Goal: Contribute content: Contribute content

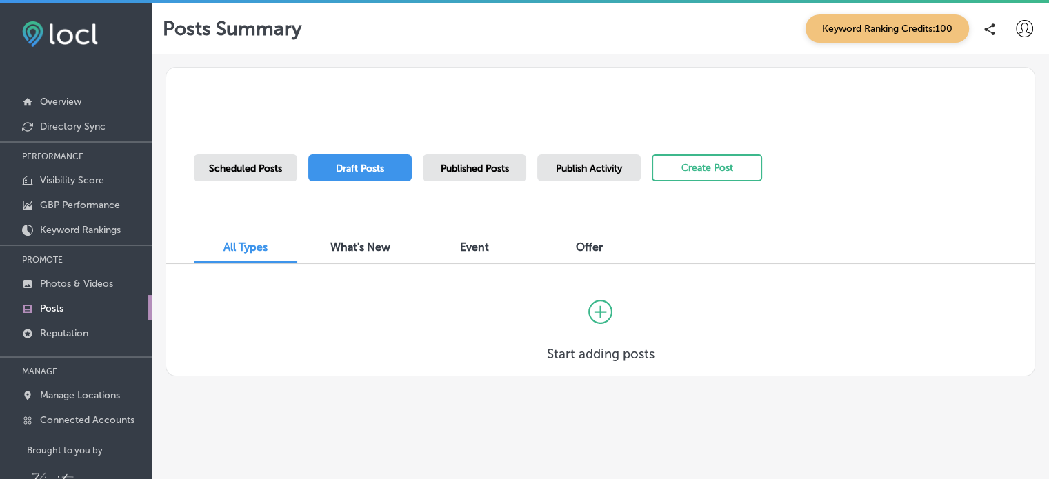
click at [1018, 26] on icon at bounding box center [1024, 28] width 17 height 17
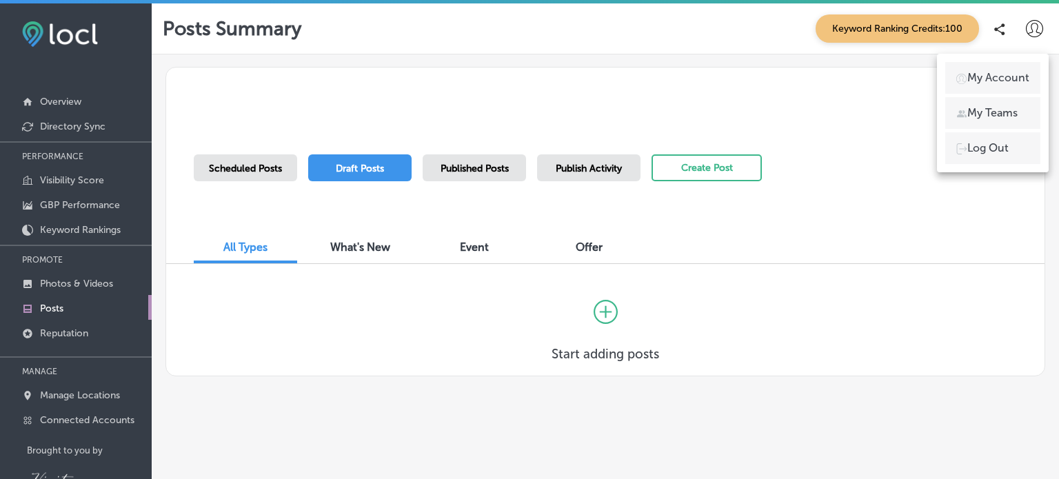
click at [1010, 75] on p "My Account" at bounding box center [999, 78] width 62 height 17
select select "US"
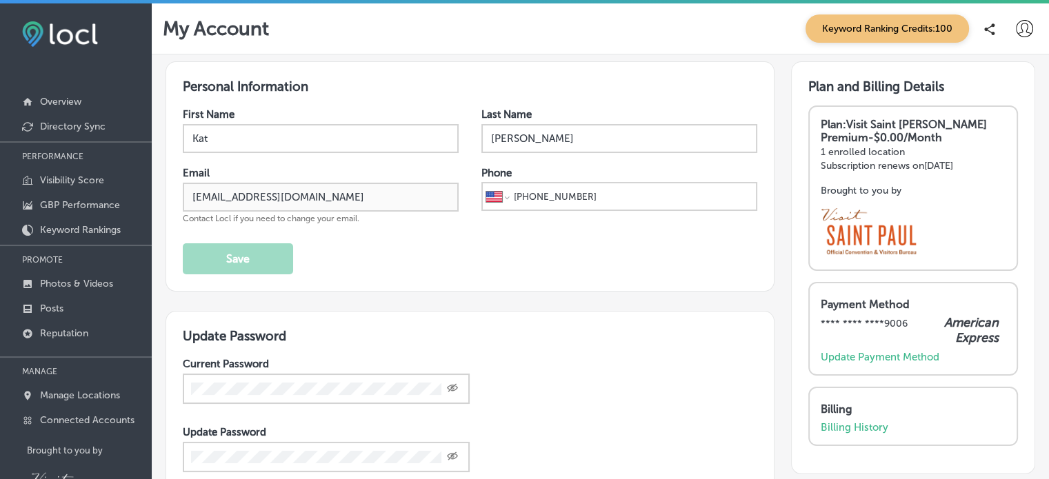
click at [1016, 32] on icon at bounding box center [1024, 28] width 17 height 17
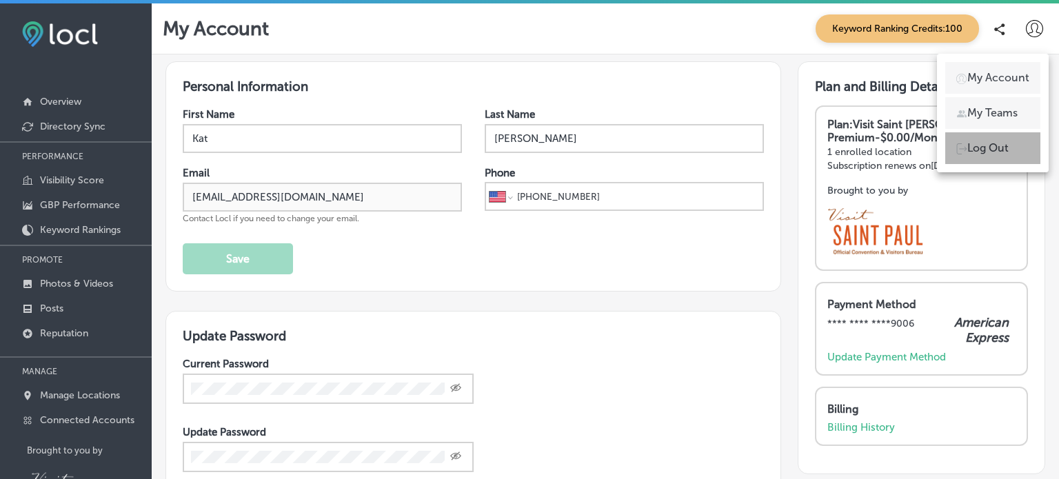
click at [999, 143] on p "Log Out" at bounding box center [988, 148] width 41 height 17
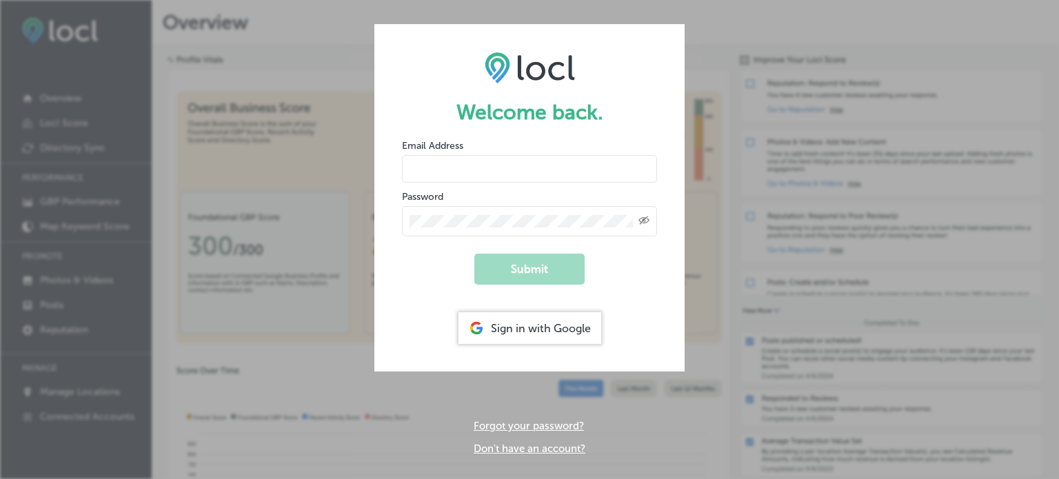
click at [537, 163] on input "email" at bounding box center [529, 169] width 255 height 28
type input "[EMAIL_ADDRESS][DOMAIN_NAME]"
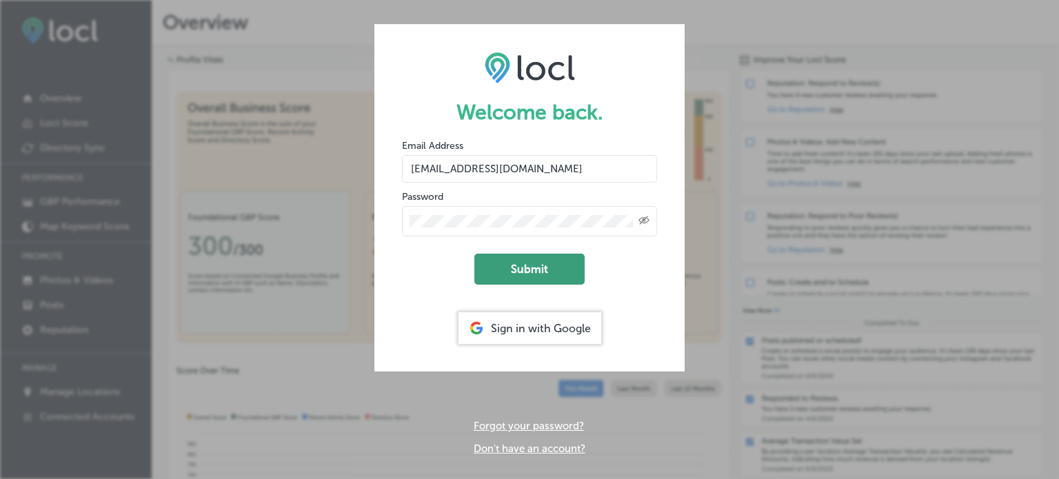
click at [524, 272] on button "Submit" at bounding box center [530, 269] width 110 height 31
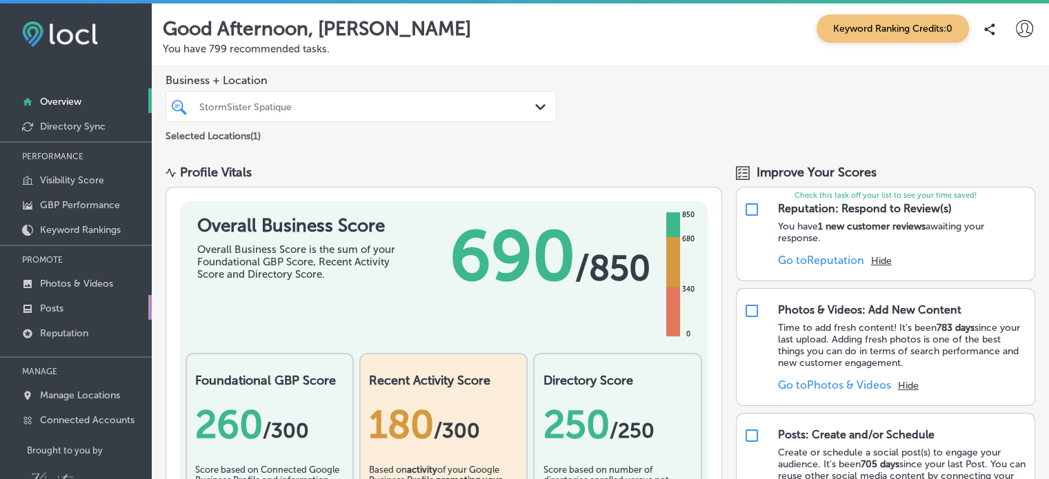
click at [50, 303] on p "Posts" at bounding box center [51, 309] width 23 height 12
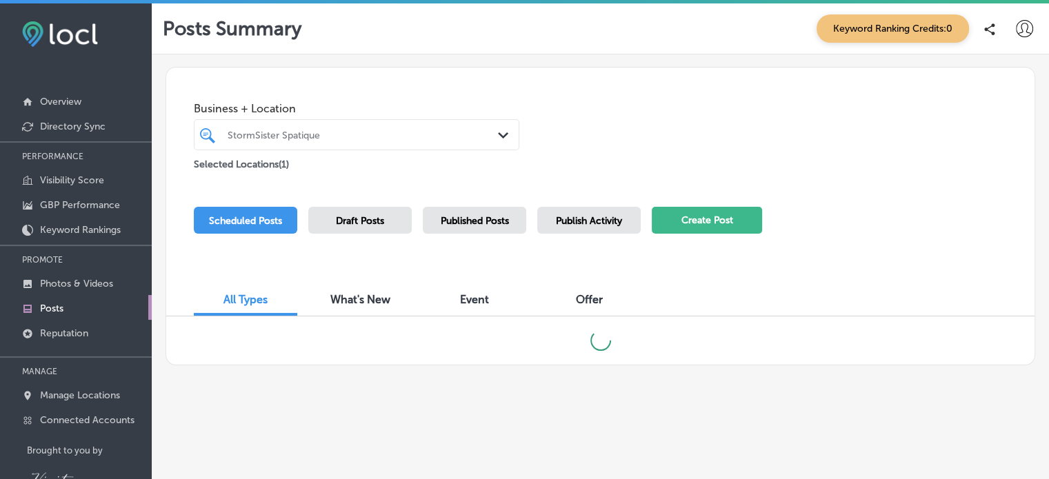
click at [730, 223] on button "Create Post" at bounding box center [707, 220] width 110 height 27
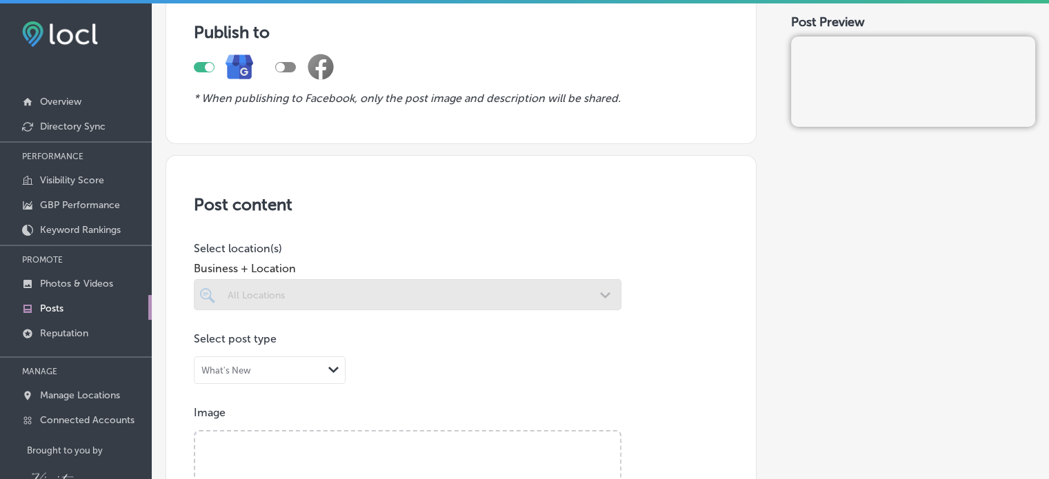
scroll to position [117, 0]
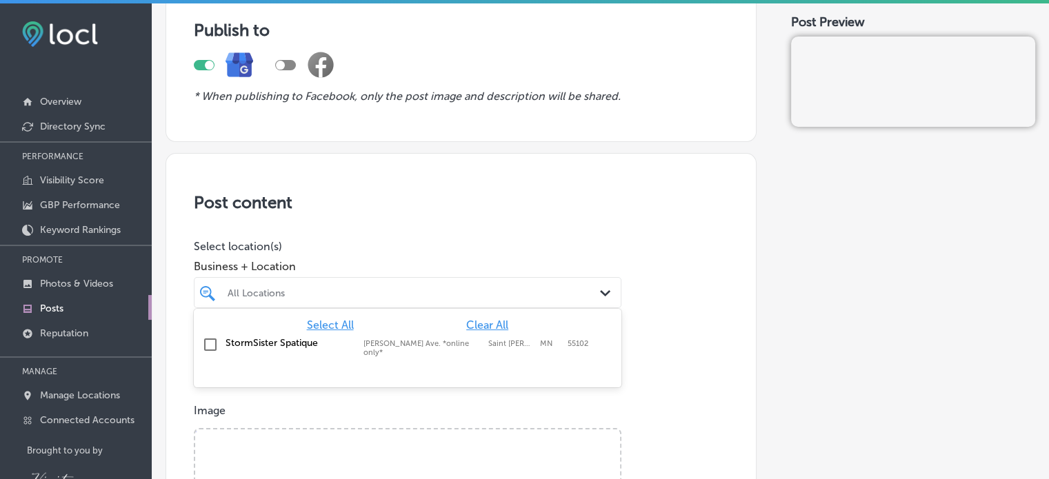
click at [603, 291] on polygon at bounding box center [605, 293] width 10 height 6
click at [208, 345] on input "checkbox" at bounding box center [210, 345] width 17 height 17
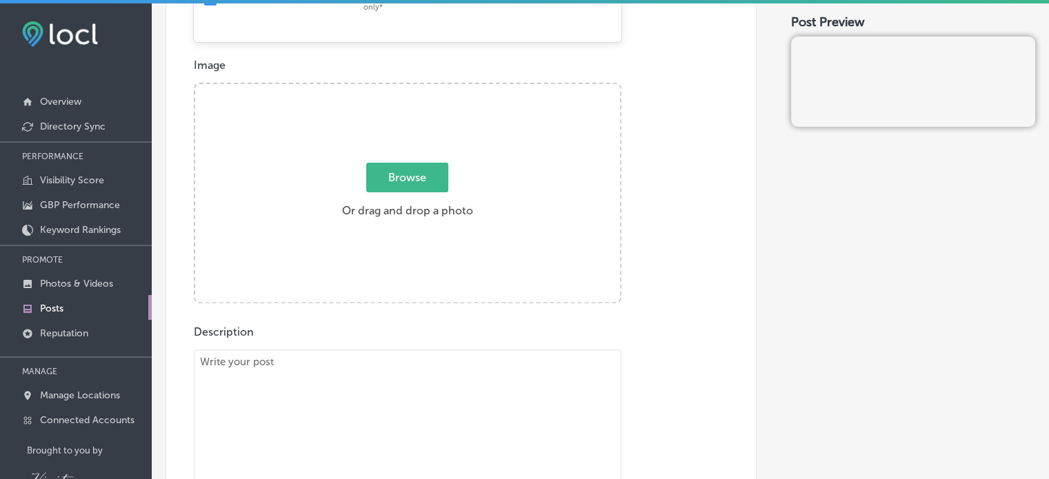
scroll to position [465, 0]
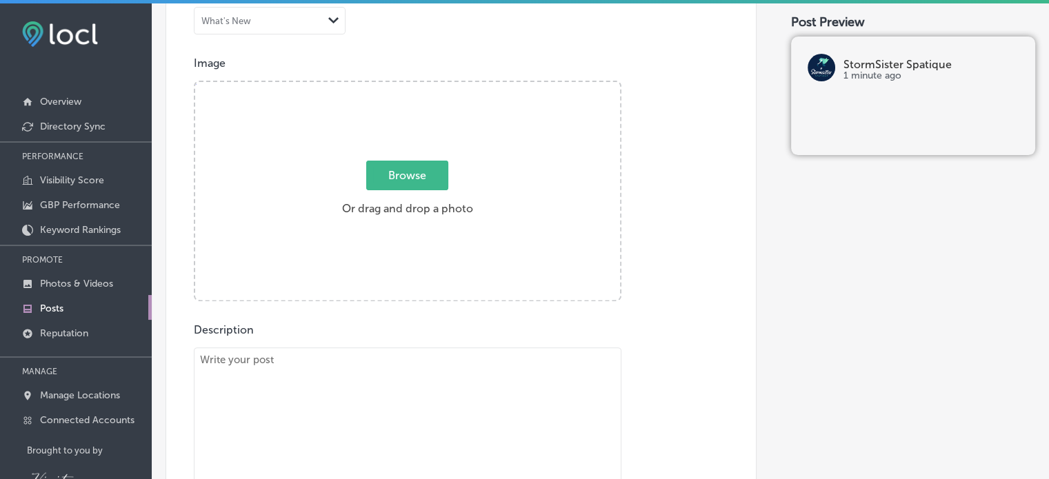
click at [403, 177] on span "Browse" at bounding box center [407, 176] width 82 height 30
click at [403, 86] on input "Browse Or drag and drop a photo" at bounding box center [407, 84] width 425 height 4
type input "C:\fakepath\phytomer-advent-calendar2.jpg"
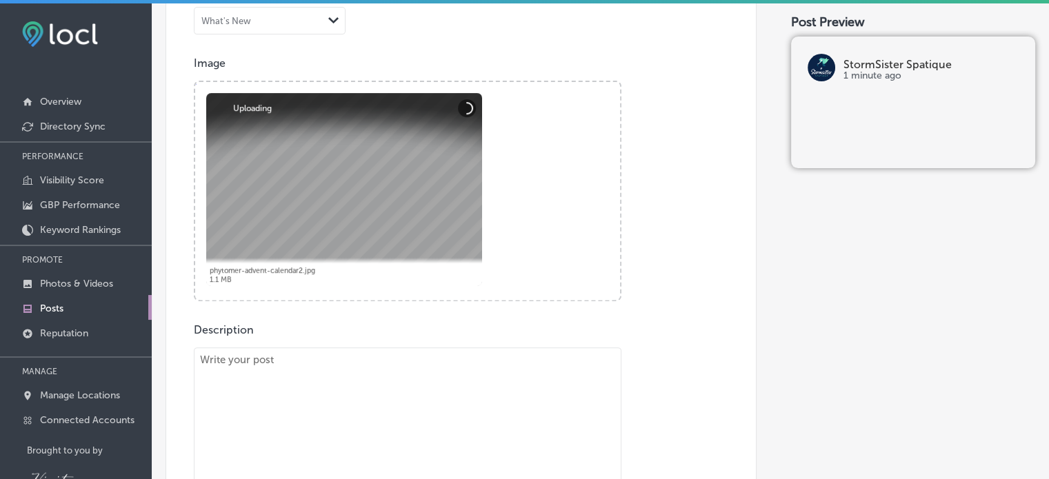
click at [257, 367] on textarea at bounding box center [408, 444] width 428 height 193
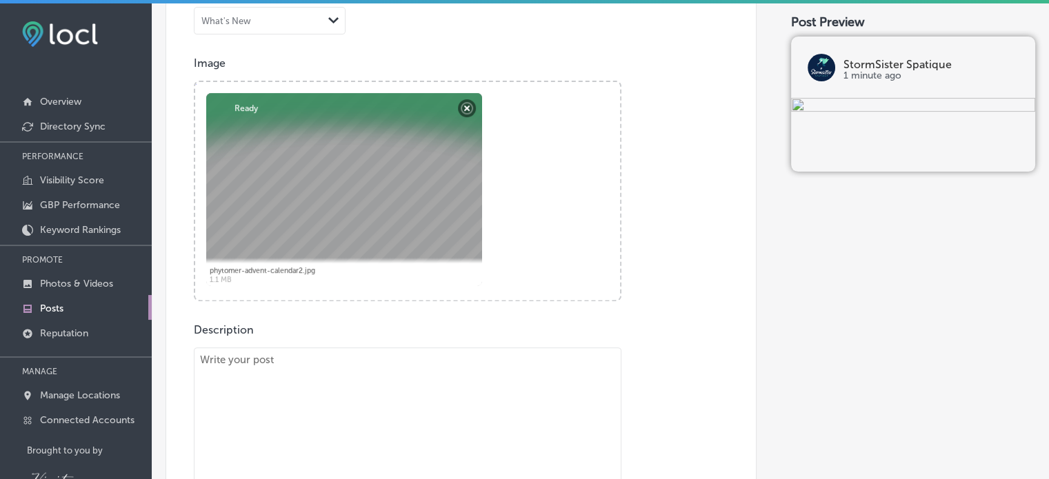
paste textarea "Our first ever skincare advent calendar❗️ [URL][DOMAIN_NAME] #AdventCalendar #A…"
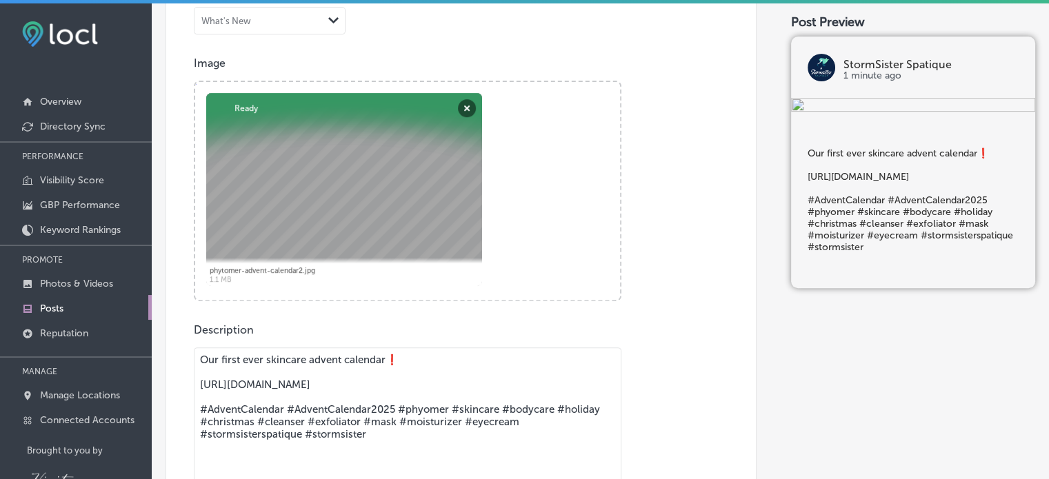
drag, startPoint x: 368, startPoint y: 438, endPoint x: 196, endPoint y: 406, distance: 175.5
click at [196, 406] on textarea "Our first ever skincare advent calendar❗️ [URL][DOMAIN_NAME] #AdventCalendar #A…" at bounding box center [408, 444] width 428 height 193
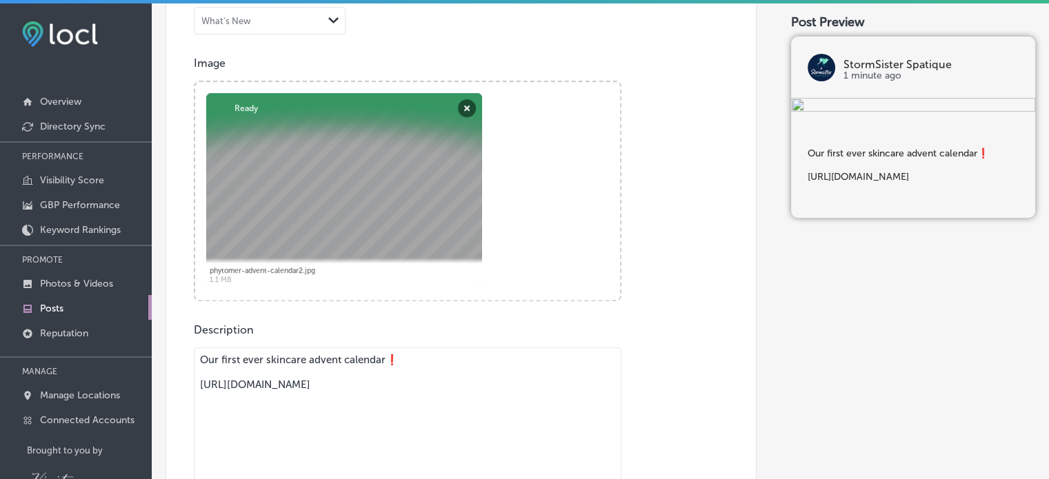
drag, startPoint x: 557, startPoint y: 388, endPoint x: 192, endPoint y: 392, distance: 364.2
click at [192, 392] on div "Post content Select location(s) Business + Location StormSister Spatique Path C…" at bounding box center [461, 241] width 591 height 873
click at [305, 362] on textarea "Our first ever skincare advent calendar❗️" at bounding box center [408, 444] width 428 height 193
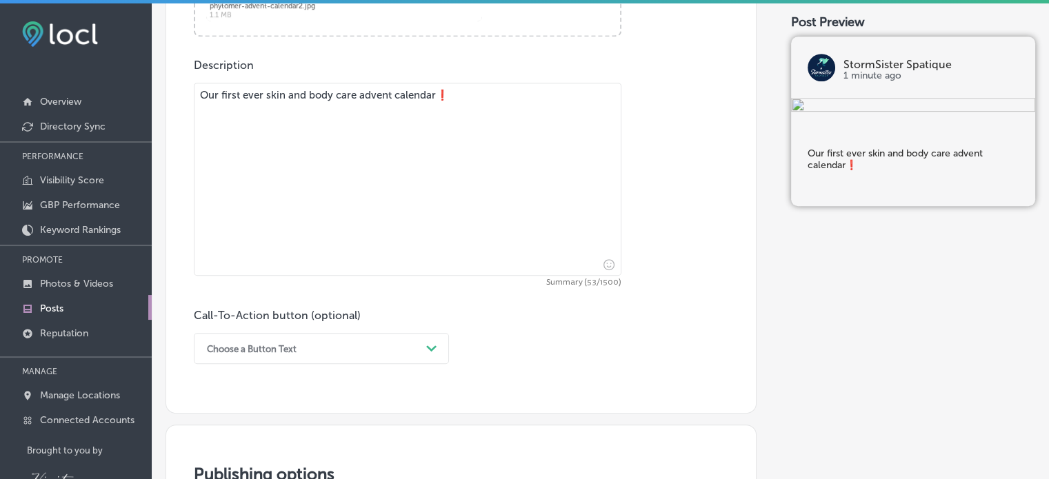
scroll to position [732, 0]
type textarea "Our first ever skin and body care advent calendar❗️"
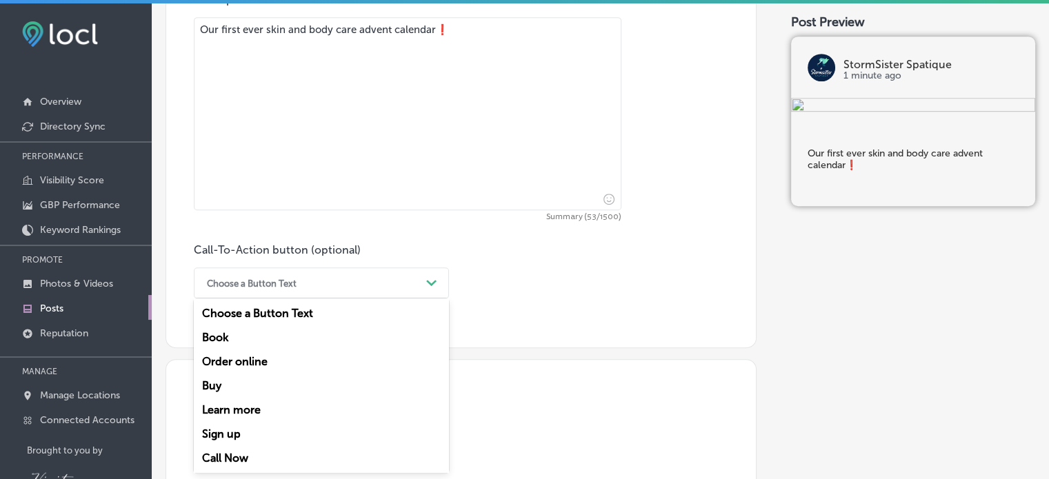
click at [437, 299] on div "option Book focused, 2 of 7. 7 results available. Use Up and Down to choose opt…" at bounding box center [321, 283] width 255 height 31
click at [254, 363] on div "Order online" at bounding box center [321, 362] width 255 height 24
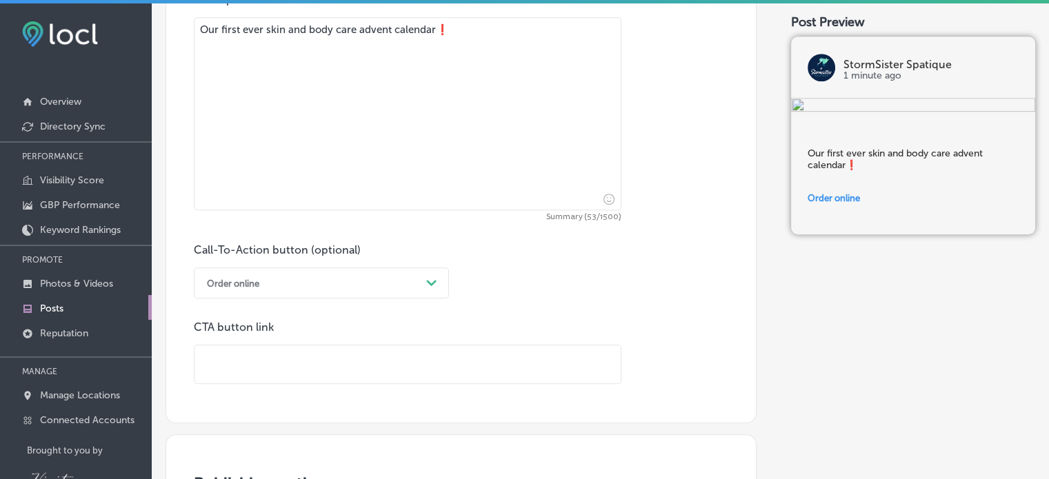
click at [237, 363] on input "text" at bounding box center [408, 365] width 426 height 38
paste input "[URL][DOMAIN_NAME]"
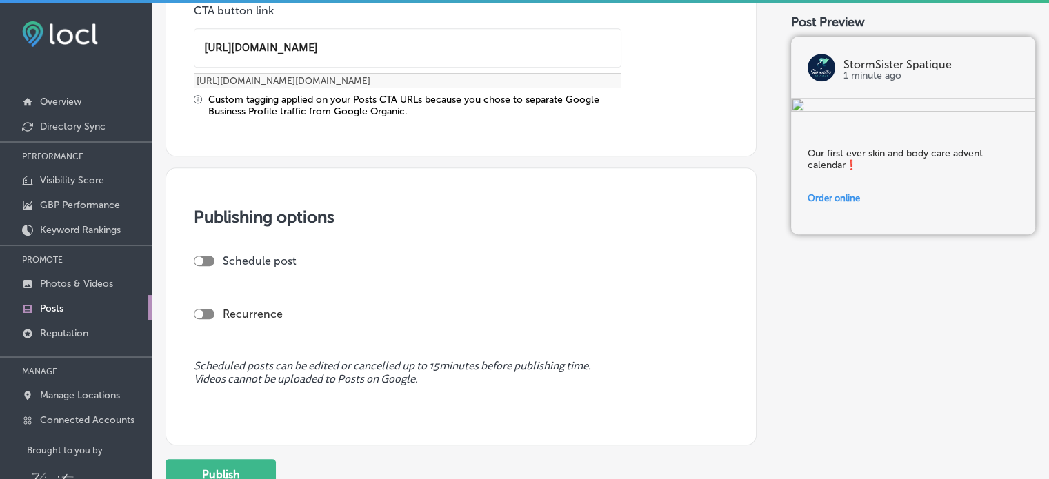
scroll to position [1155, 0]
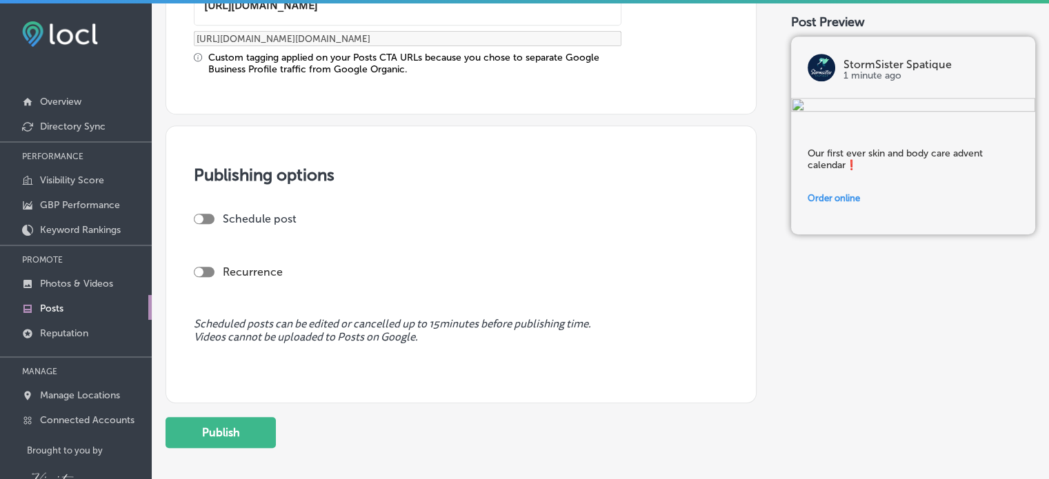
click at [207, 268] on div at bounding box center [204, 272] width 21 height 10
type input "[URL][DOMAIN_NAME]"
checkbox input "true"
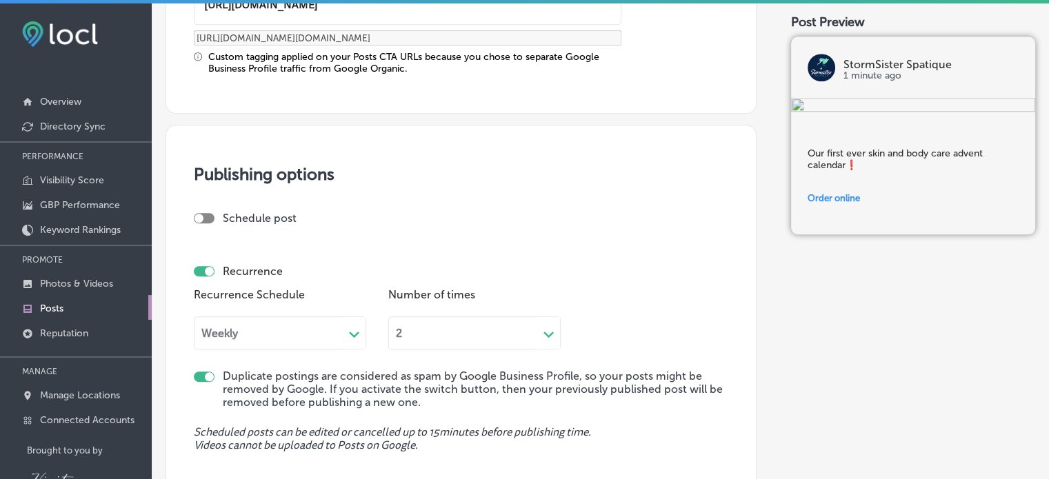
click at [206, 220] on div at bounding box center [204, 218] width 21 height 10
checkbox input "true"
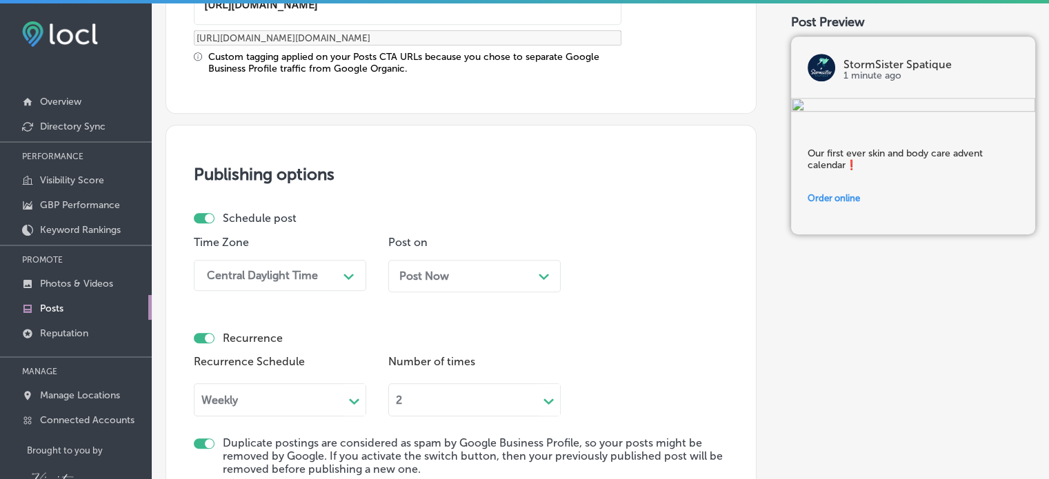
scroll to position [1252, 0]
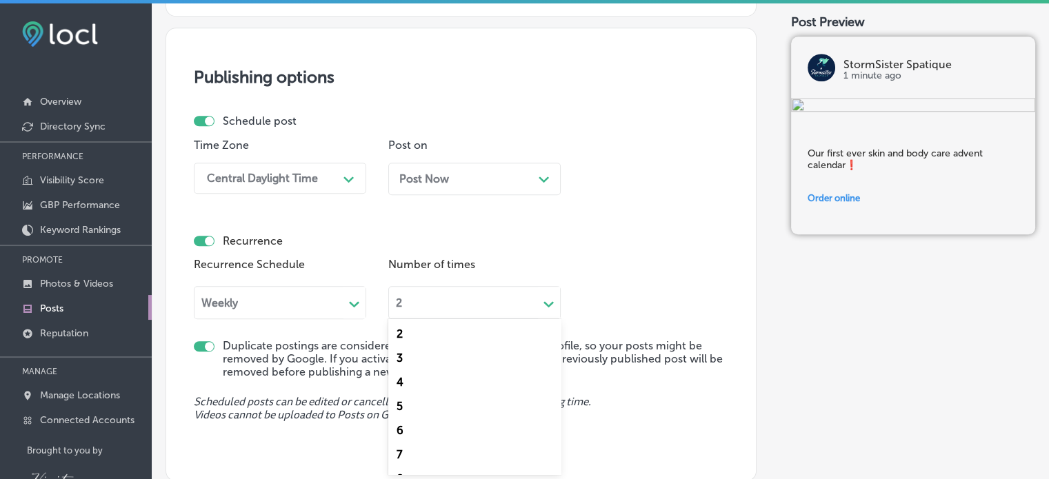
click at [555, 319] on div "[MEDICAL_DATA] focused, 1 of 23. 23 results available. Use Up and Down to choos…" at bounding box center [474, 300] width 172 height 37
click at [404, 379] on div "13" at bounding box center [474, 379] width 172 height 24
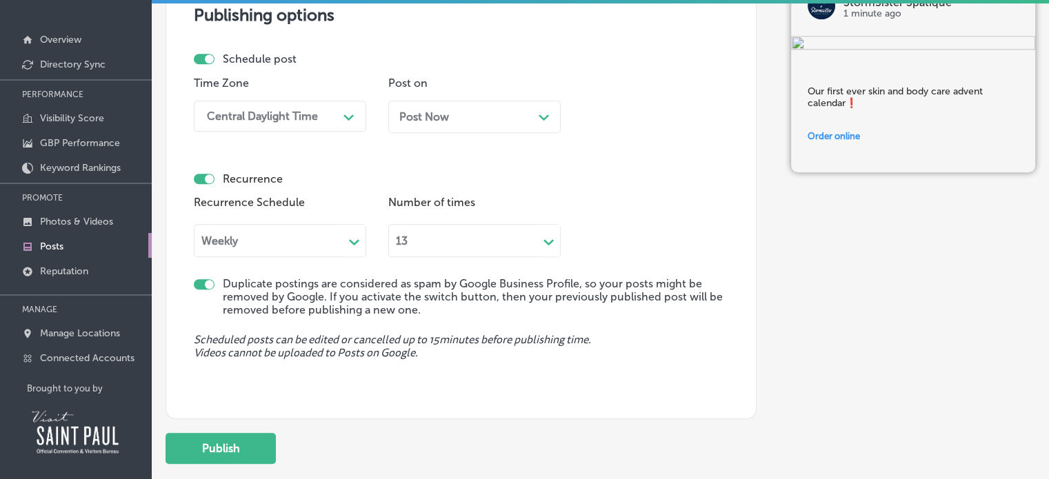
scroll to position [70, 0]
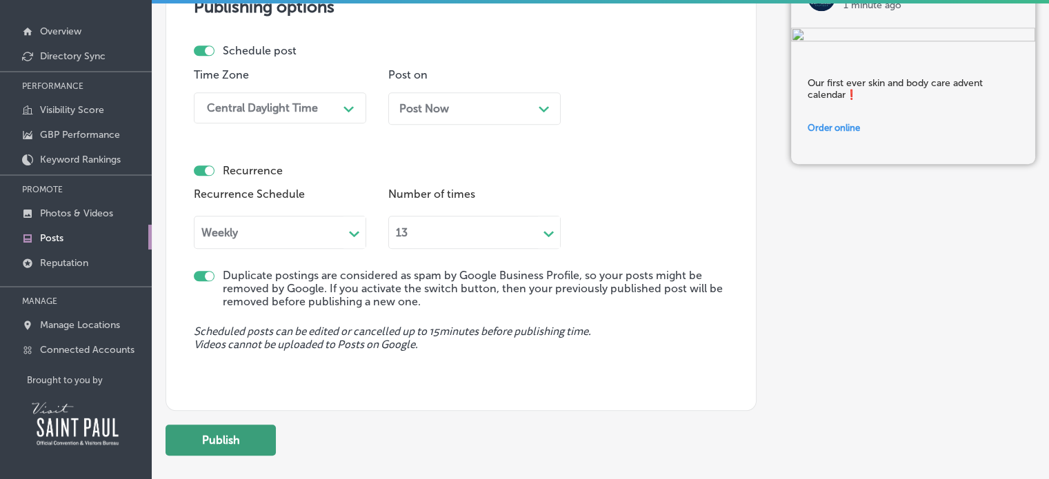
click at [239, 433] on button "Publish" at bounding box center [221, 440] width 110 height 31
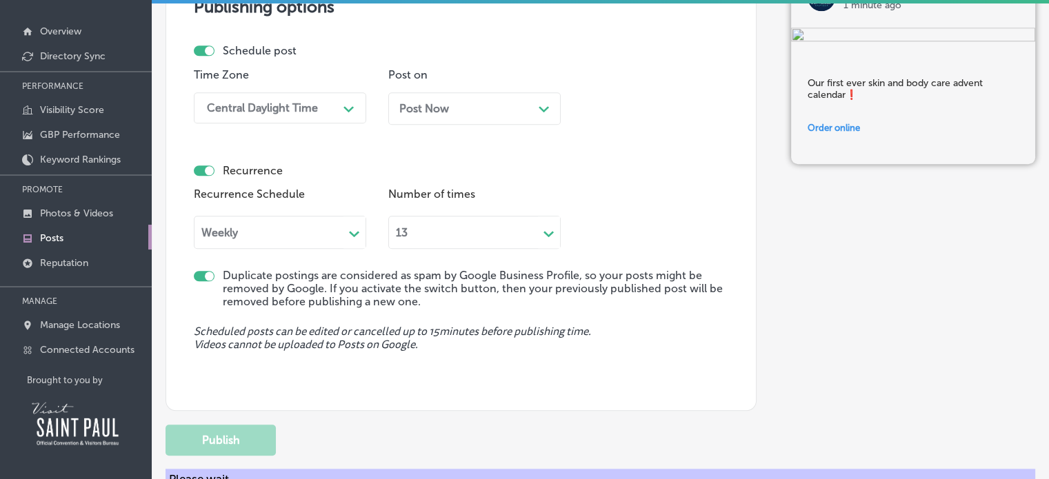
checkbox input "false"
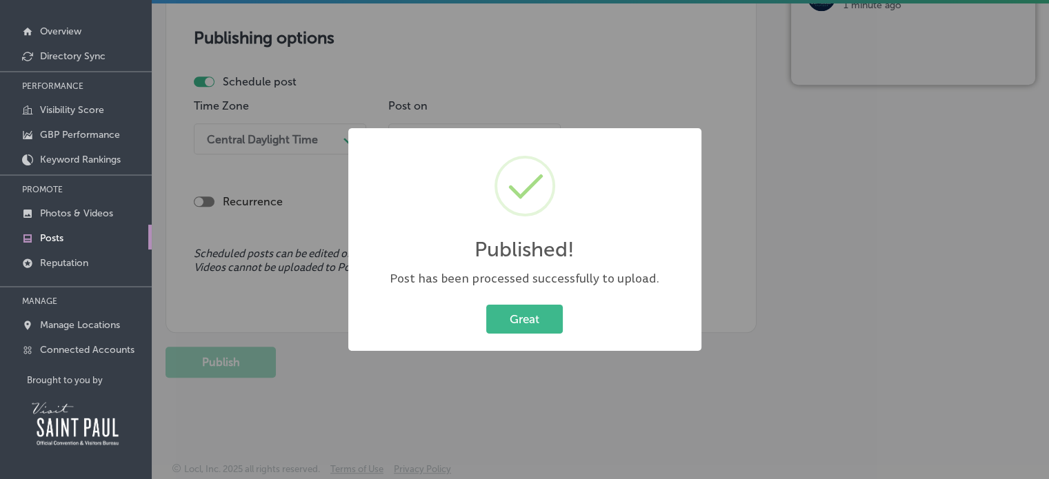
scroll to position [1097, 0]
click at [529, 324] on button "Great" at bounding box center [524, 319] width 77 height 28
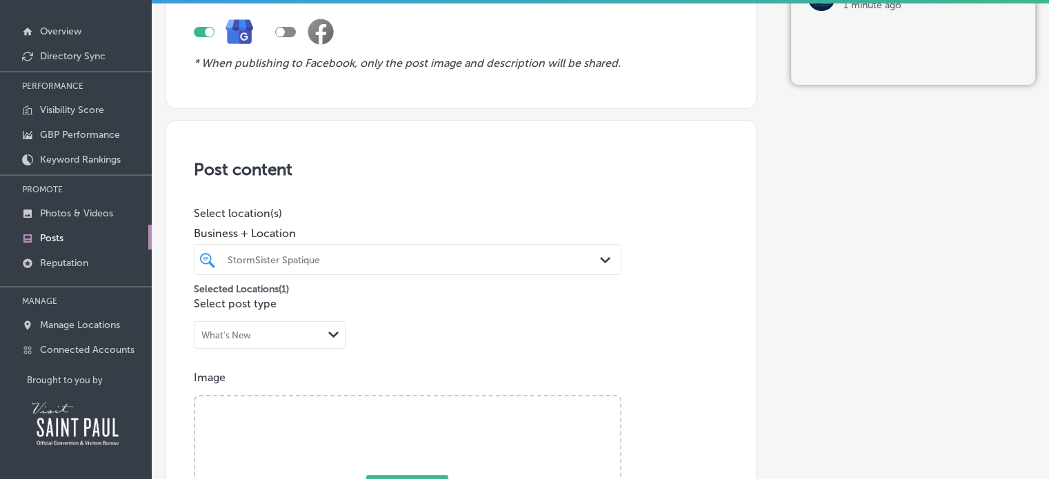
scroll to position [79, 0]
